Goal: Task Accomplishment & Management: Use online tool/utility

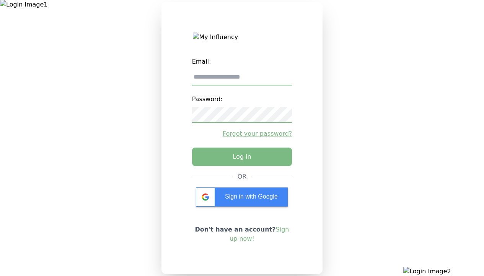
click at [242, 80] on input "email" at bounding box center [242, 77] width 100 height 16
type input "**********"
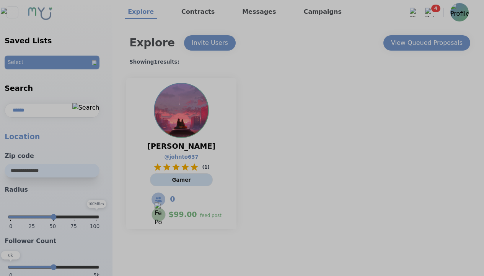
select select "*"
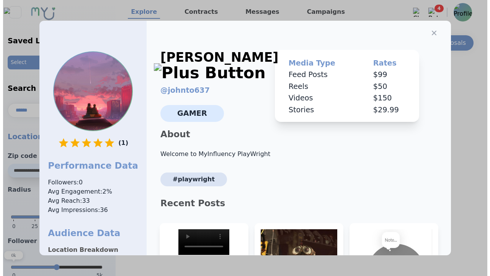
scroll to position [116, 0]
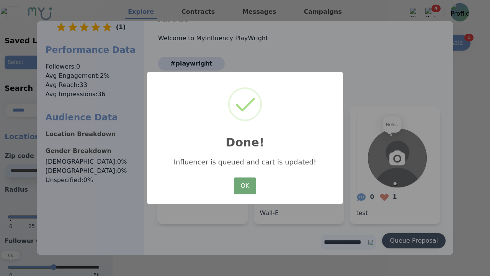
click at [245, 186] on button "OK" at bounding box center [245, 185] width 22 height 17
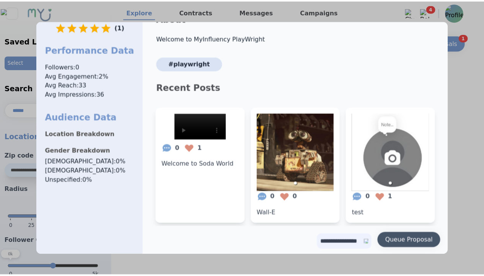
scroll to position [0, 0]
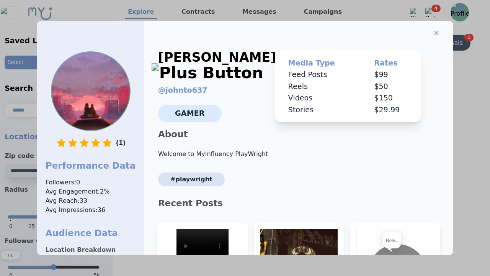
click at [434, 31] on icon "button" at bounding box center [436, 33] width 5 height 5
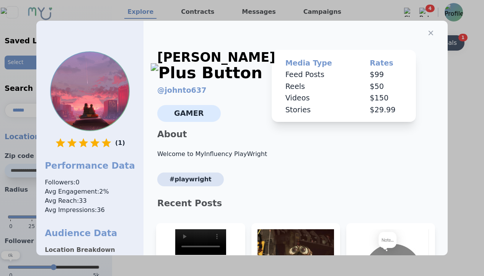
click at [426, 43] on div "View Queued Proposals" at bounding box center [422, 42] width 72 height 9
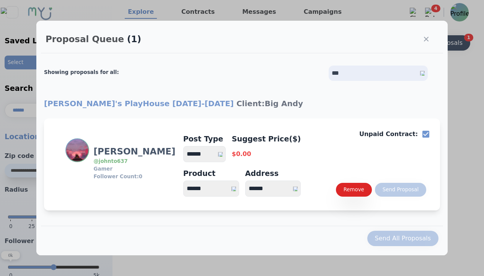
select select "*"
click at [208, 154] on select "**********" at bounding box center [204, 154] width 42 height 16
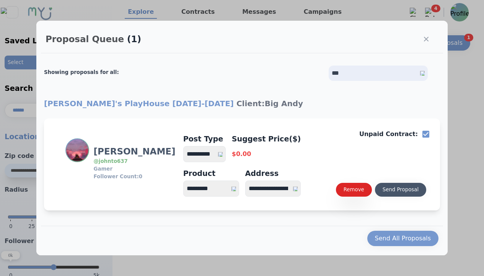
click at [400, 190] on div "Send Proposal" at bounding box center [401, 190] width 36 height 8
